Goal: Transaction & Acquisition: Purchase product/service

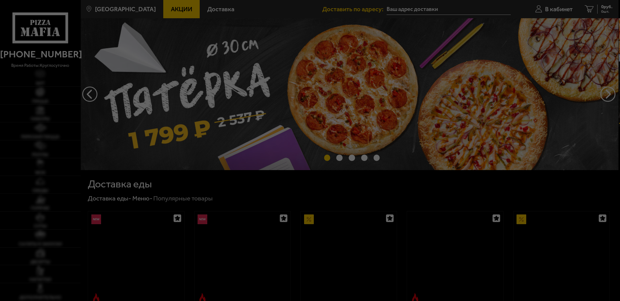
type input "[STREET_ADDRESS]"
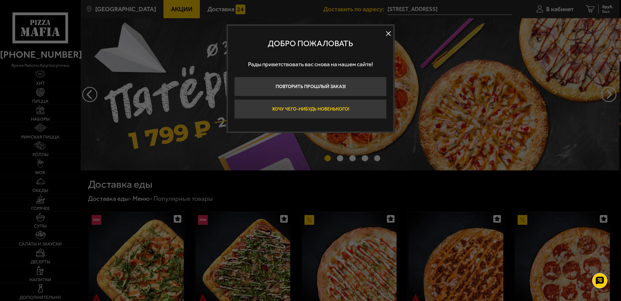
click at [293, 115] on button "Хочу чего-нибудь новенького!" at bounding box center [310, 108] width 152 height 19
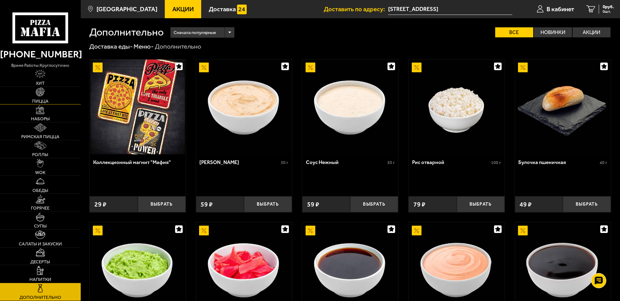
click at [47, 89] on link "Пицца" at bounding box center [40, 95] width 81 height 18
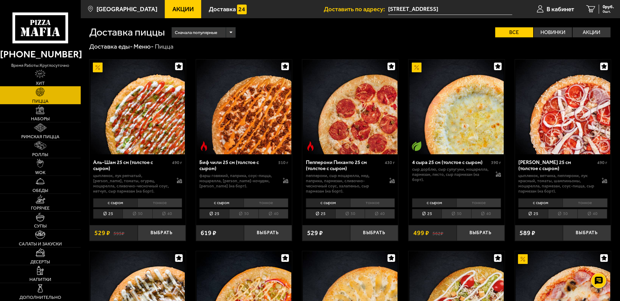
click at [38, 77] on img at bounding box center [40, 73] width 11 height 9
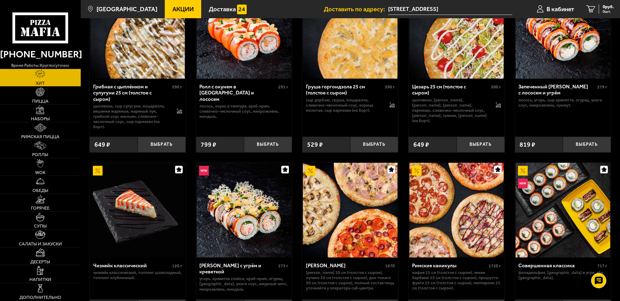
scroll to position [303, 0]
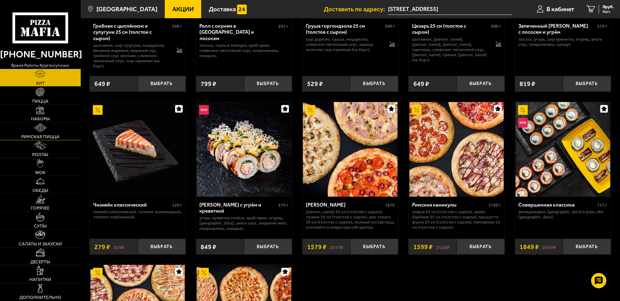
click at [45, 128] on img at bounding box center [40, 127] width 12 height 9
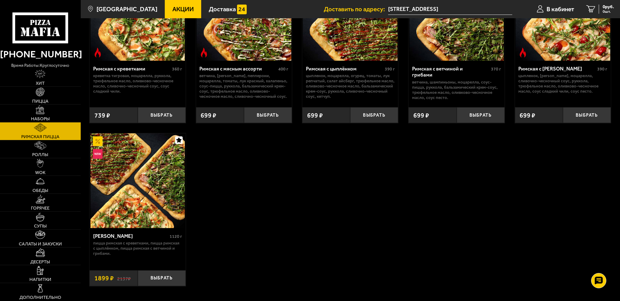
scroll to position [91, 0]
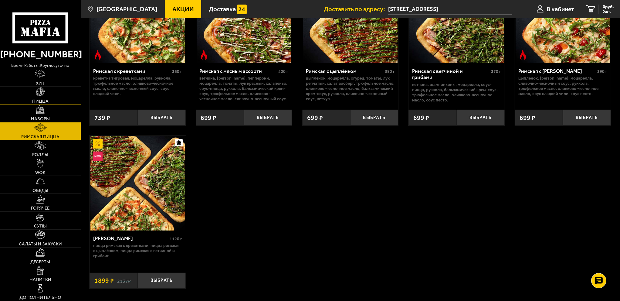
click at [38, 93] on img at bounding box center [40, 91] width 9 height 9
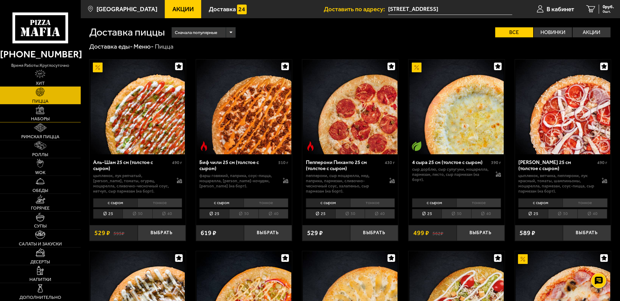
click at [43, 109] on img at bounding box center [40, 109] width 9 height 9
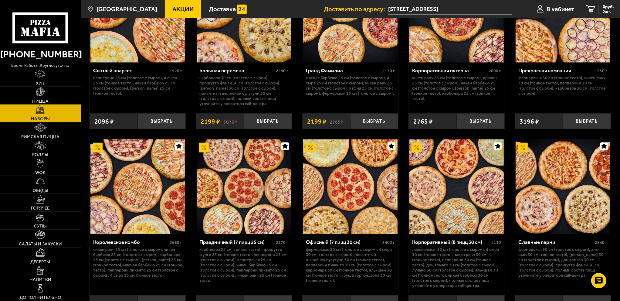
scroll to position [982, 0]
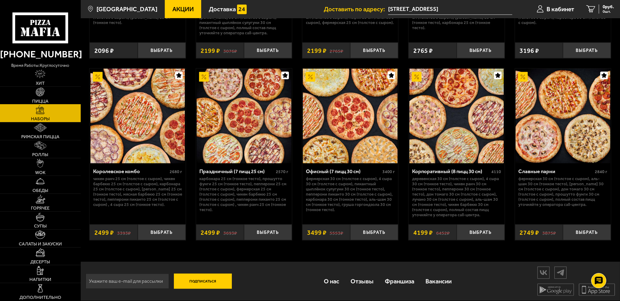
click at [58, 102] on link "Пицца" at bounding box center [40, 95] width 81 height 18
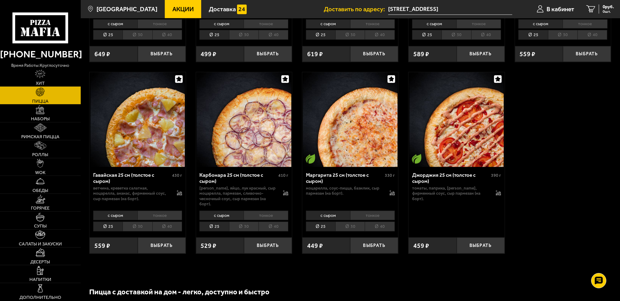
scroll to position [819, 0]
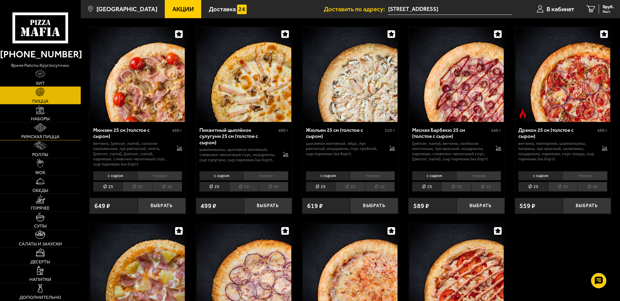
click at [56, 133] on link "Римская пицца" at bounding box center [40, 131] width 81 height 18
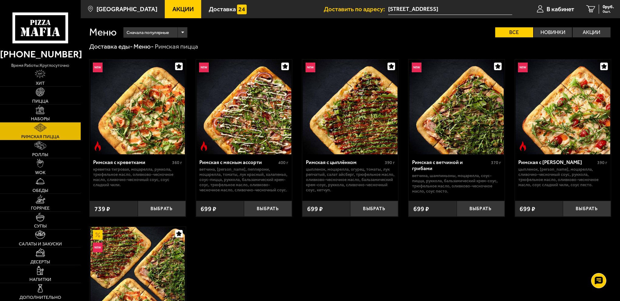
click at [450, 118] on img at bounding box center [456, 106] width 95 height 95
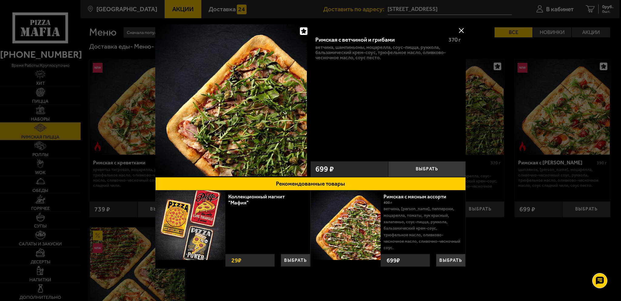
click at [460, 28] on button at bounding box center [461, 30] width 9 height 9
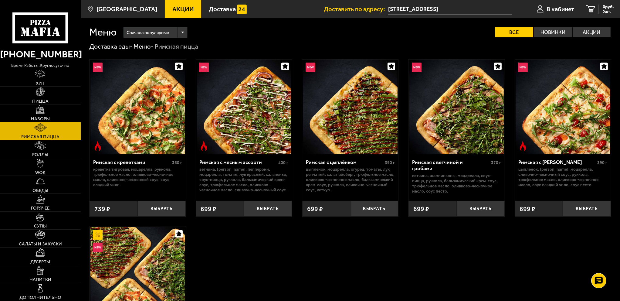
click at [52, 115] on link "Наборы" at bounding box center [40, 113] width 81 height 18
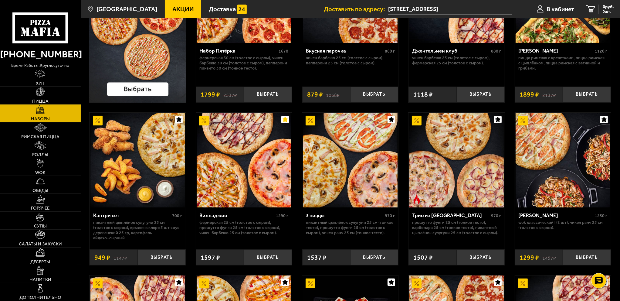
scroll to position [121, 0]
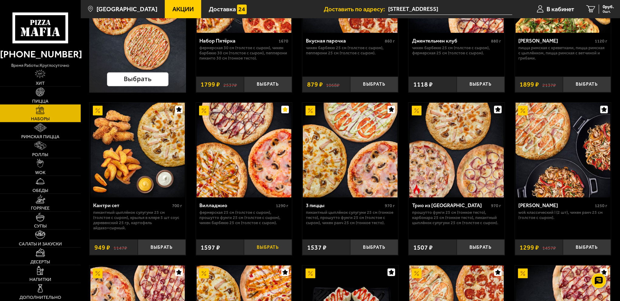
click at [265, 248] on button "Выбрать" at bounding box center [268, 247] width 48 height 16
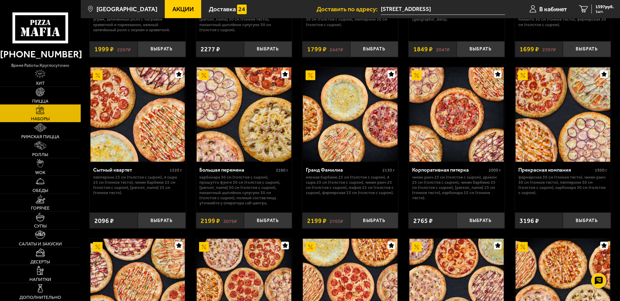
scroll to position [880, 0]
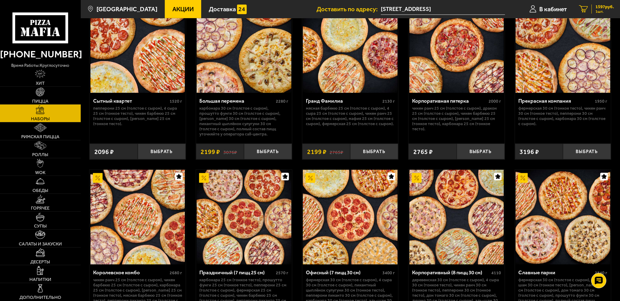
click at [609, 6] on span "1597 руб." at bounding box center [604, 7] width 19 height 5
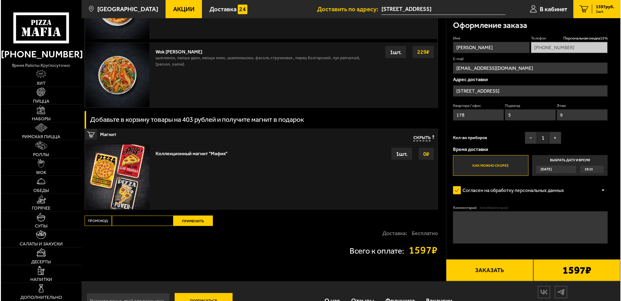
scroll to position [744, 0]
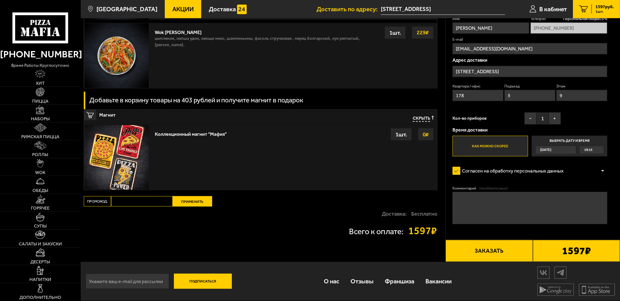
click at [495, 244] on button "Заказать" at bounding box center [488, 251] width 87 height 22
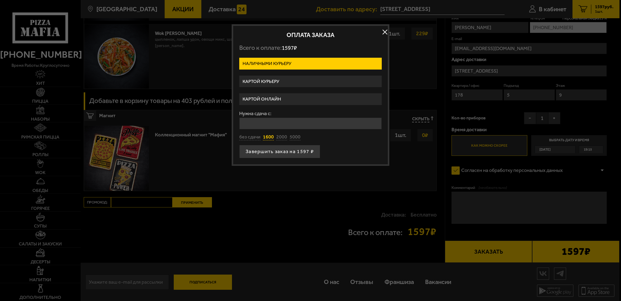
click at [271, 135] on button "1600" at bounding box center [268, 137] width 11 height 7
type input "1600"
click at [275, 155] on button "Завершить заказ на 1597 ₽" at bounding box center [279, 151] width 81 height 13
